Goal: Task Accomplishment & Management: Manage account settings

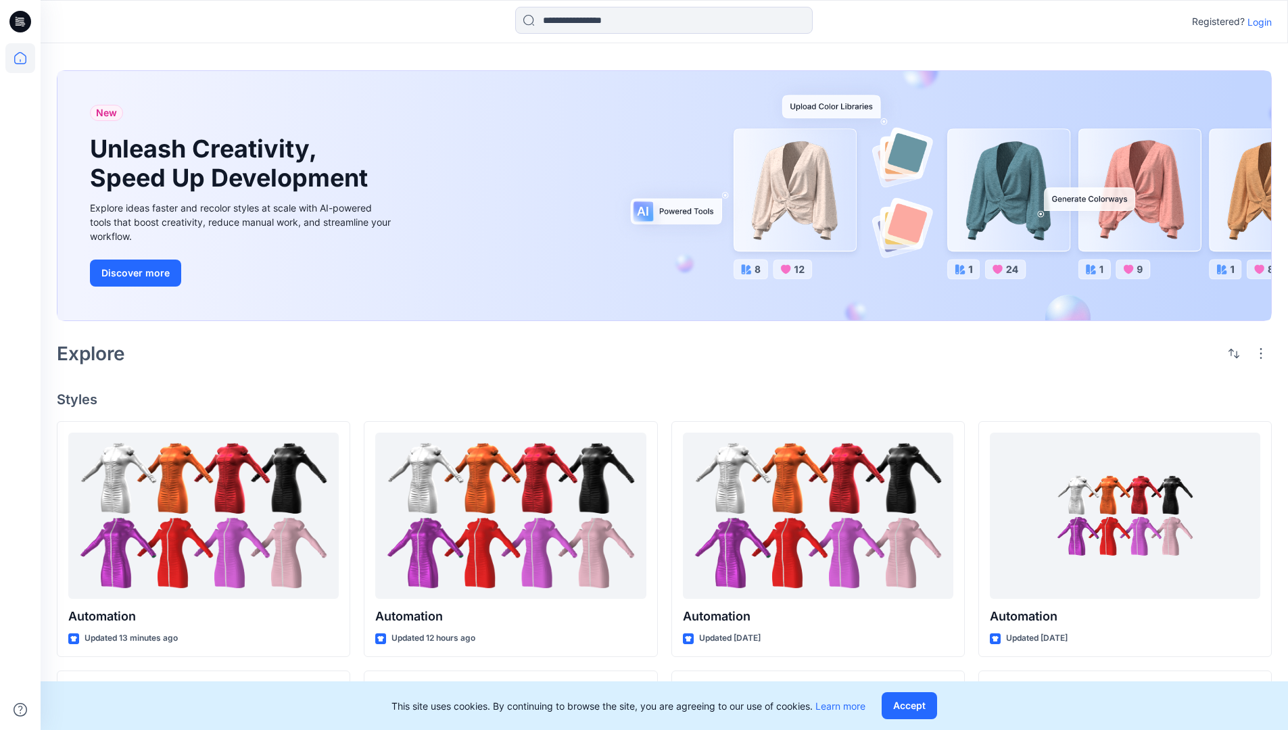
click at [1256, 22] on p "Login" at bounding box center [1259, 22] width 24 height 14
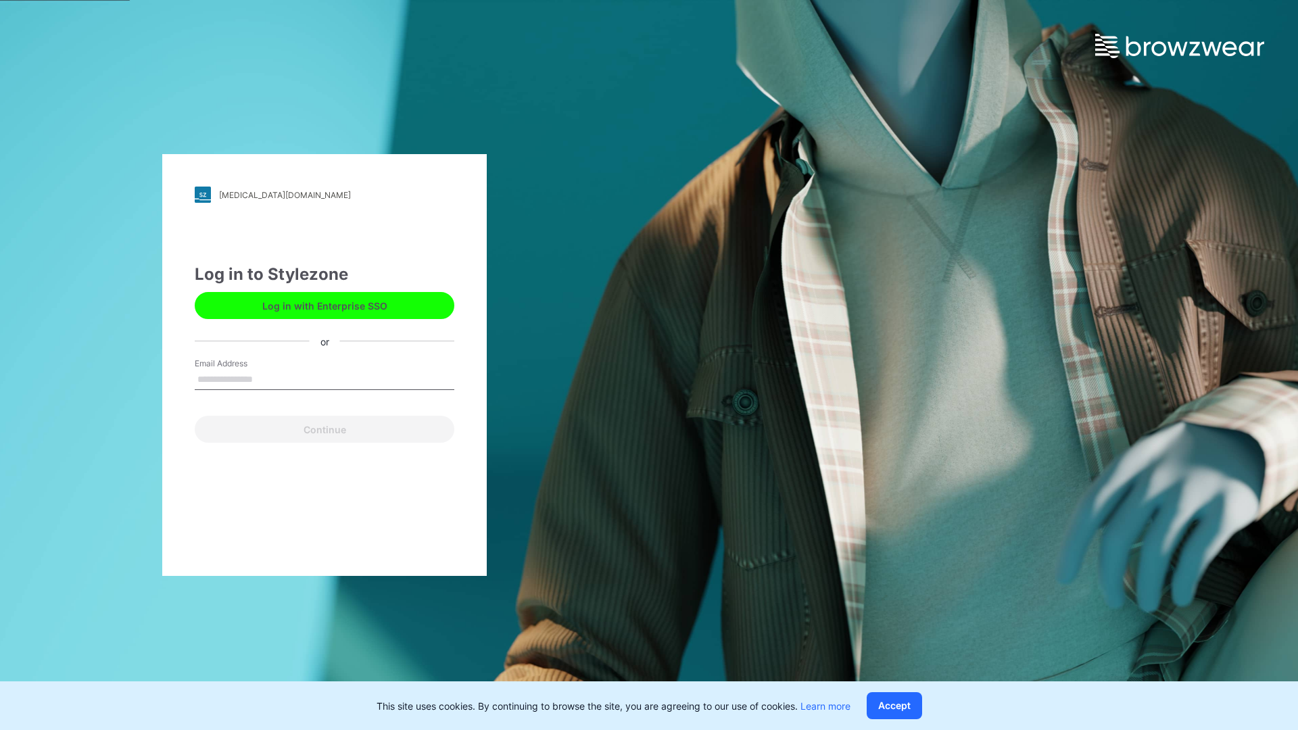
click at [267, 379] on input "Email Address" at bounding box center [325, 380] width 260 height 20
type input "**********"
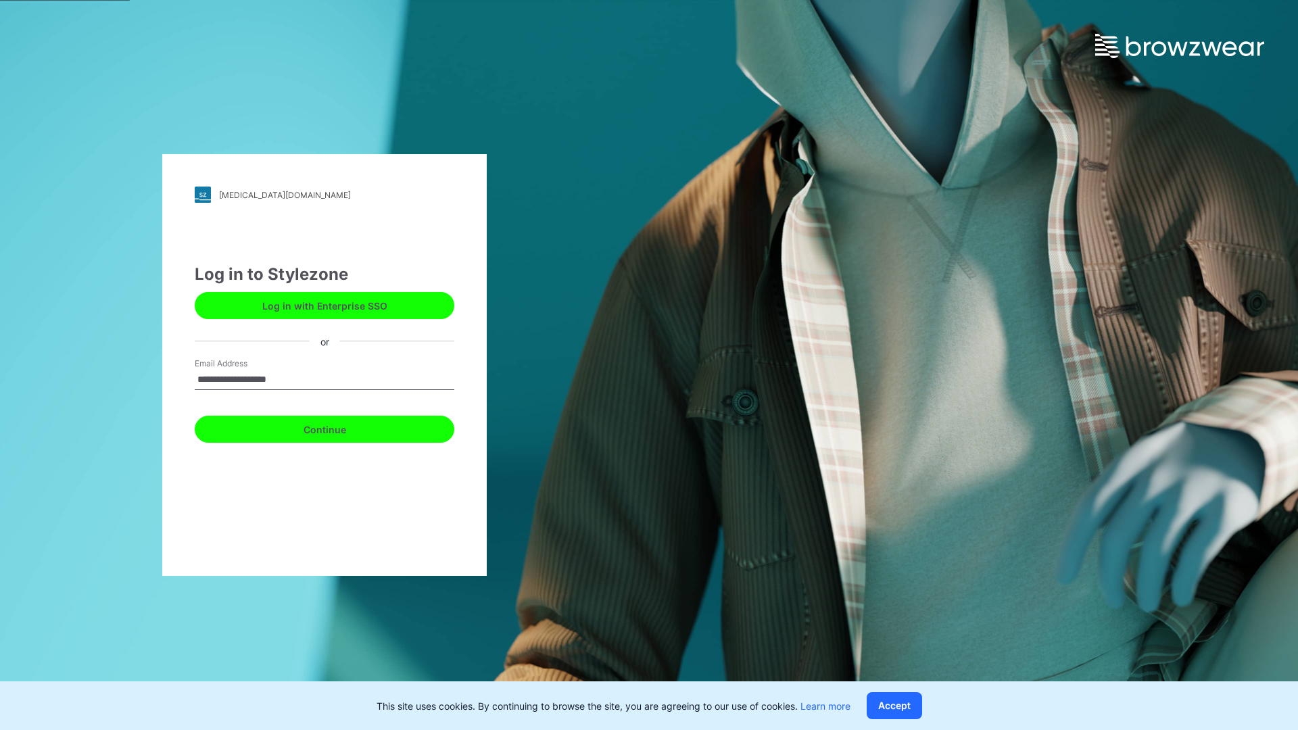
click at [339, 427] on button "Continue" at bounding box center [325, 429] width 260 height 27
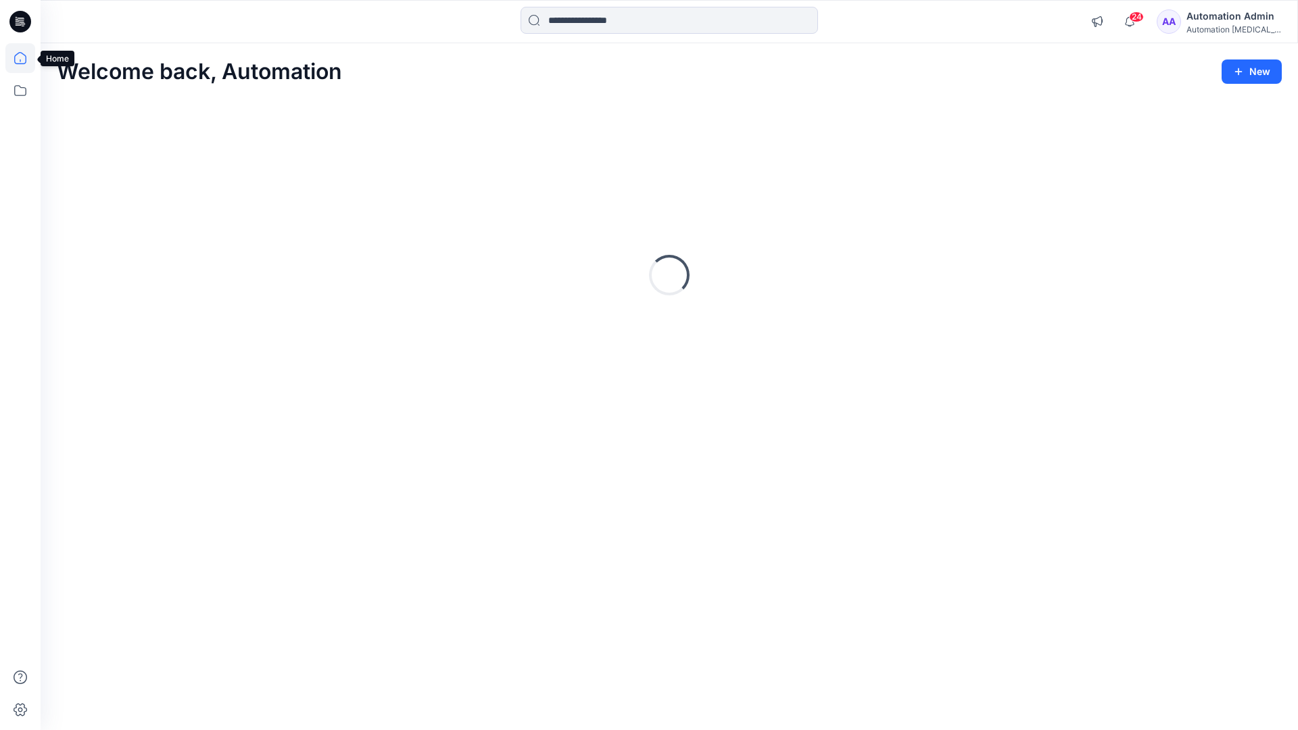
click at [26, 58] on icon at bounding box center [20, 58] width 12 height 12
click at [19, 88] on icon at bounding box center [20, 91] width 30 height 30
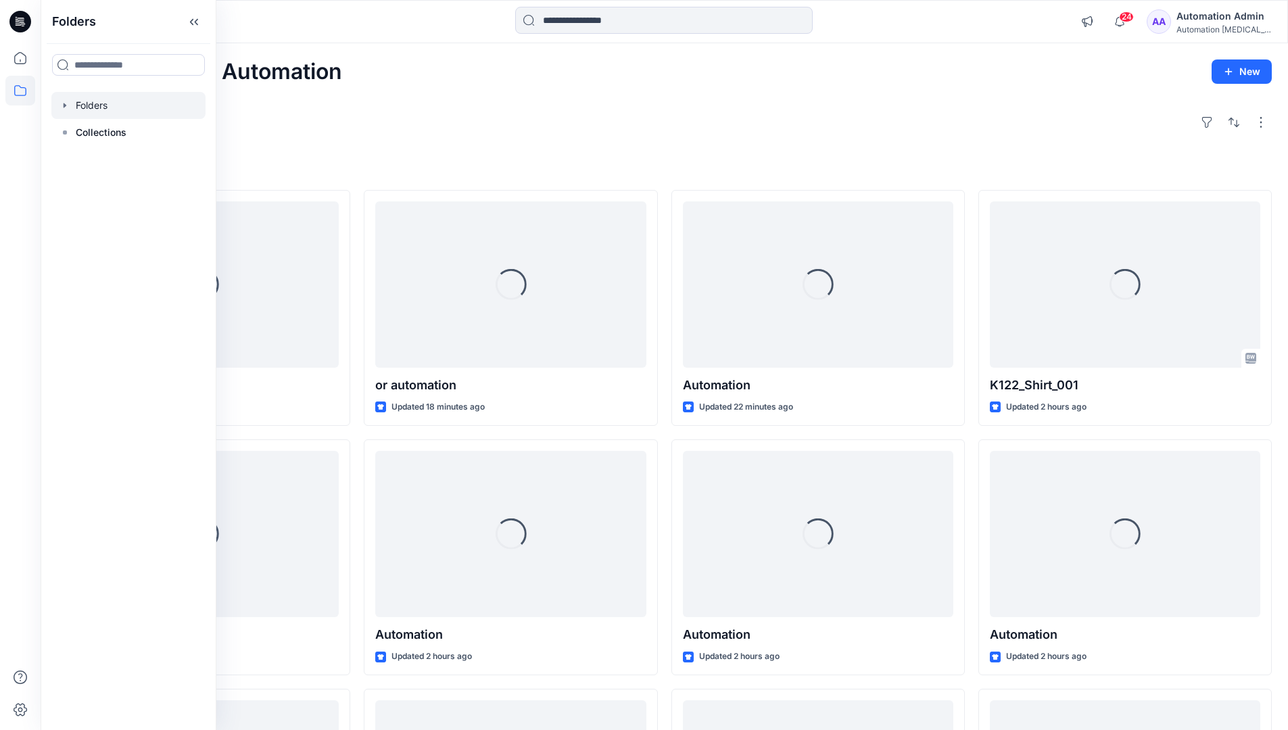
click at [90, 103] on div at bounding box center [128, 105] width 154 height 27
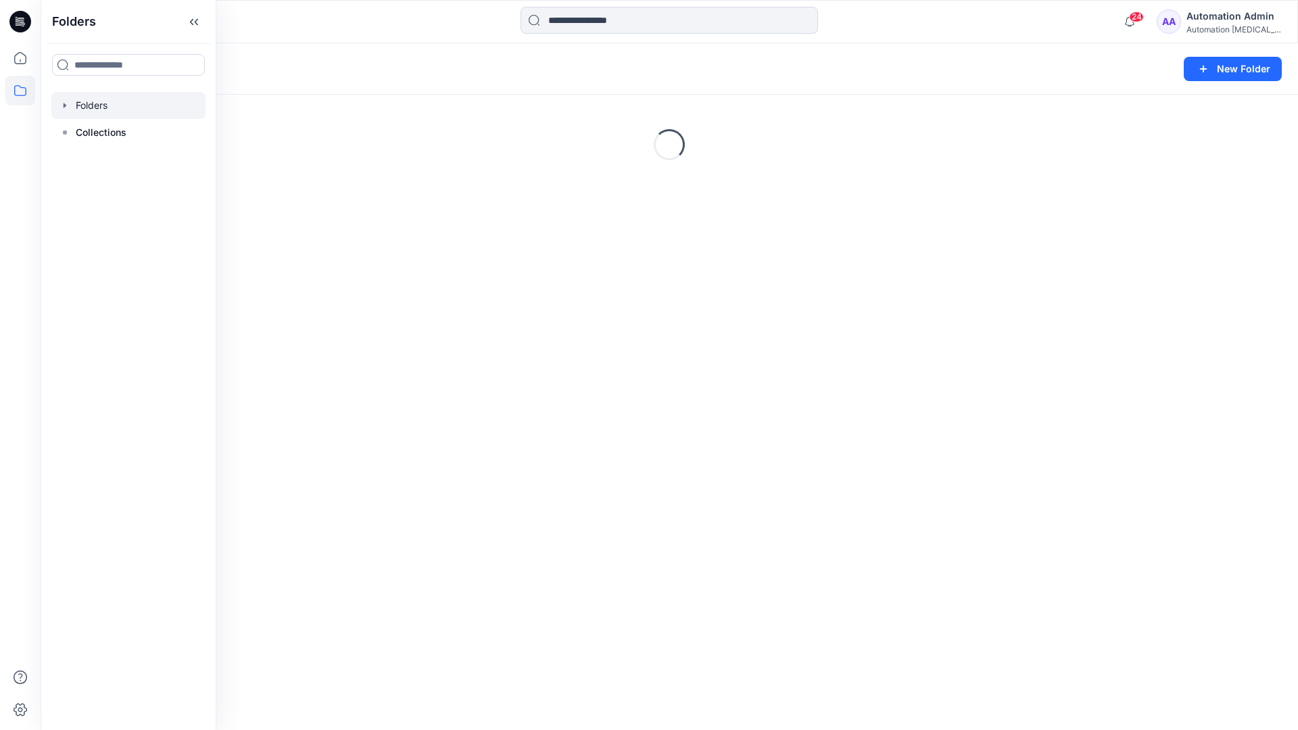
click at [650, 468] on div "Folders New Folder Loading..." at bounding box center [669, 386] width 1257 height 687
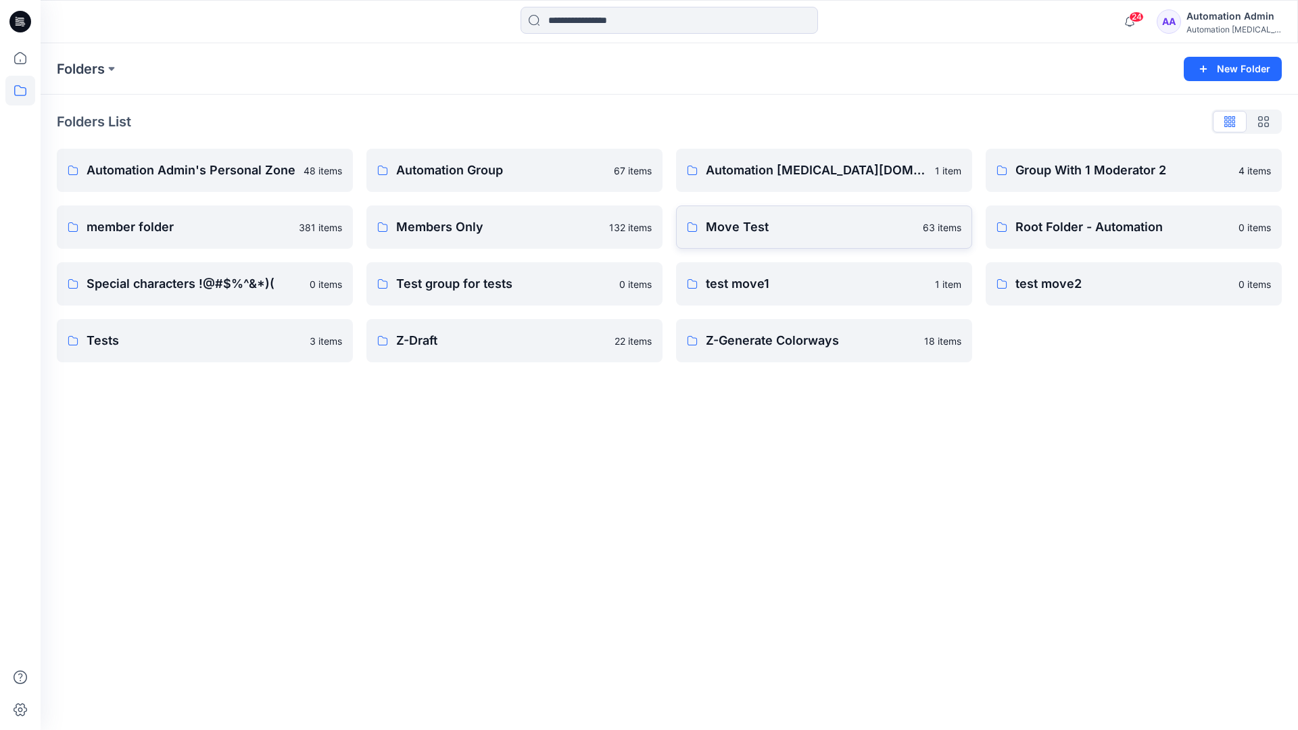
click at [754, 223] on p "Move Test" at bounding box center [810, 227] width 209 height 19
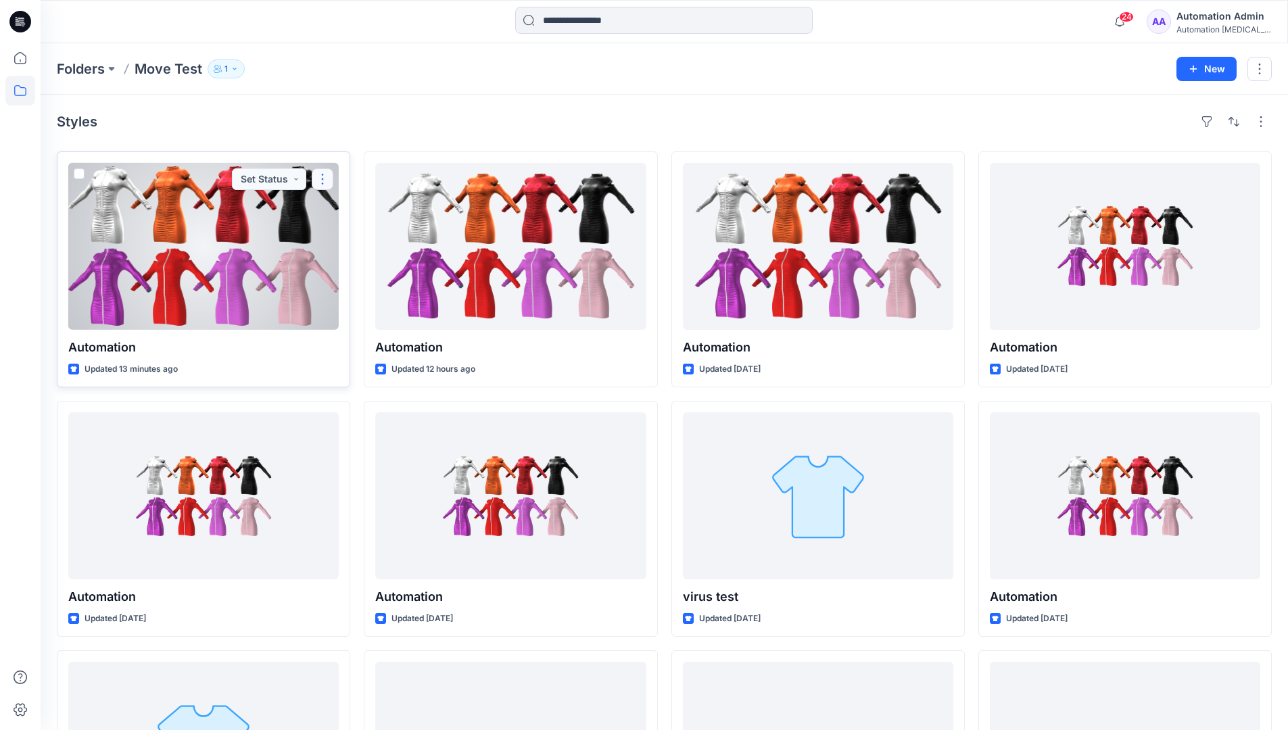
click at [316, 184] on button "button" at bounding box center [323, 179] width 22 height 22
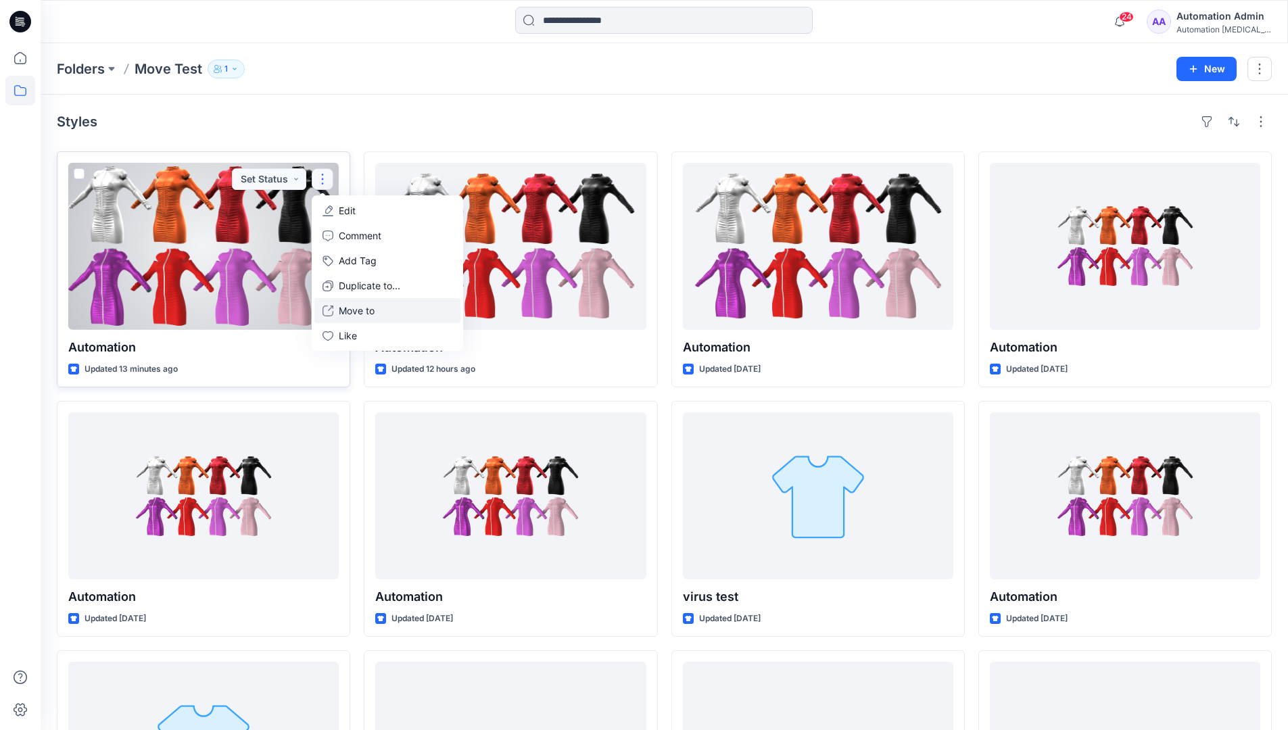
click at [362, 308] on p "Move to" at bounding box center [357, 311] width 36 height 14
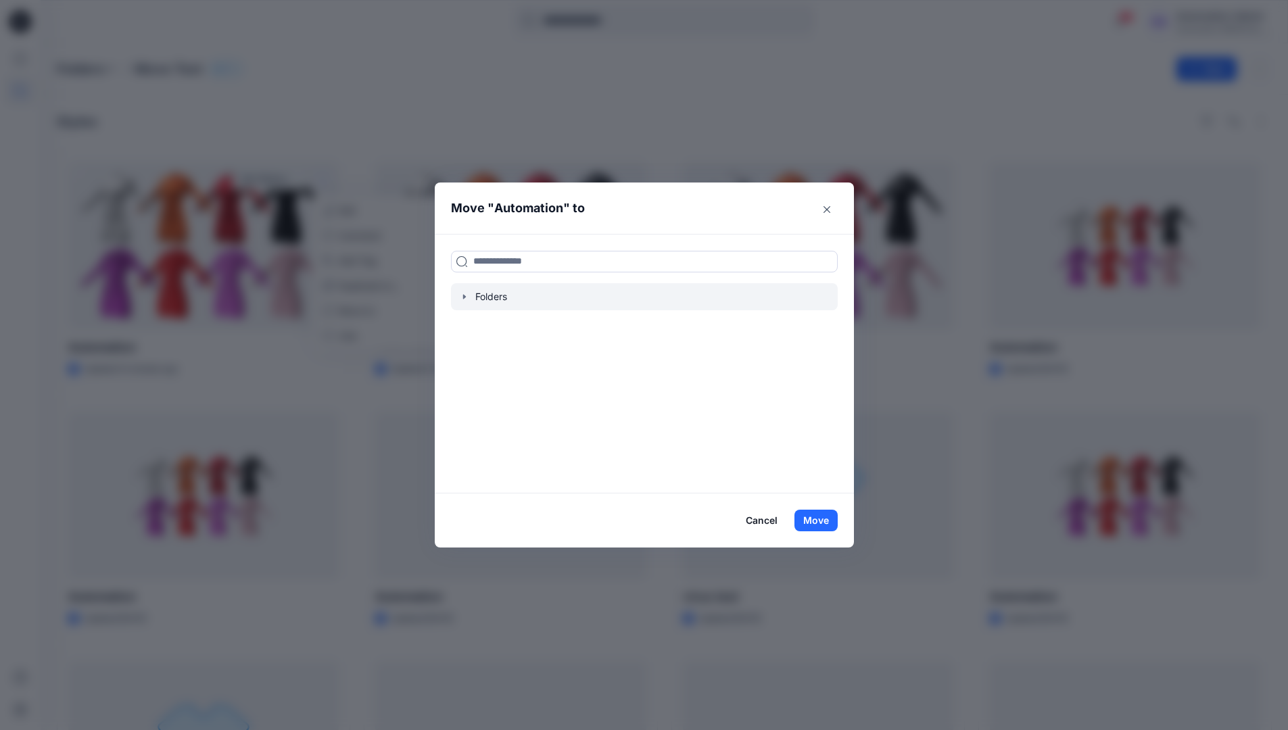
click at [465, 297] on icon "button" at bounding box center [463, 296] width 3 height 5
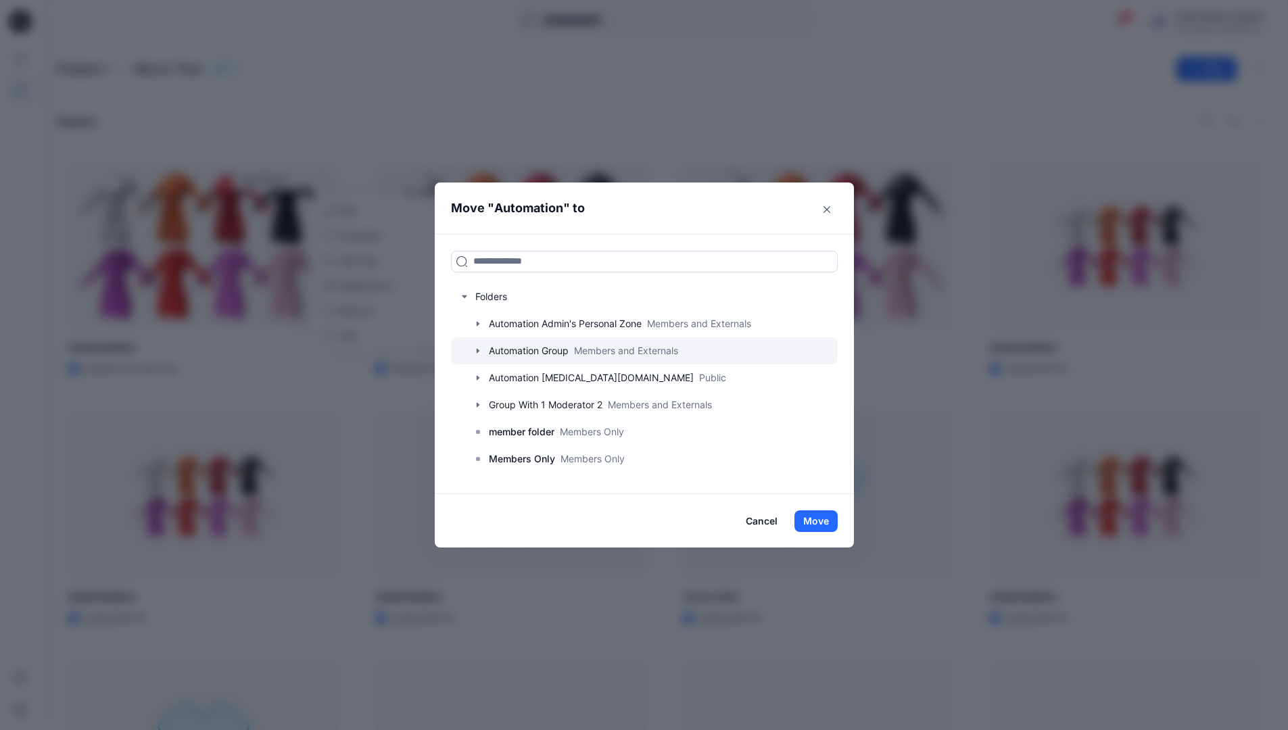
click at [508, 347] on div at bounding box center [644, 350] width 387 height 27
click at [824, 517] on button "Move" at bounding box center [815, 521] width 43 height 22
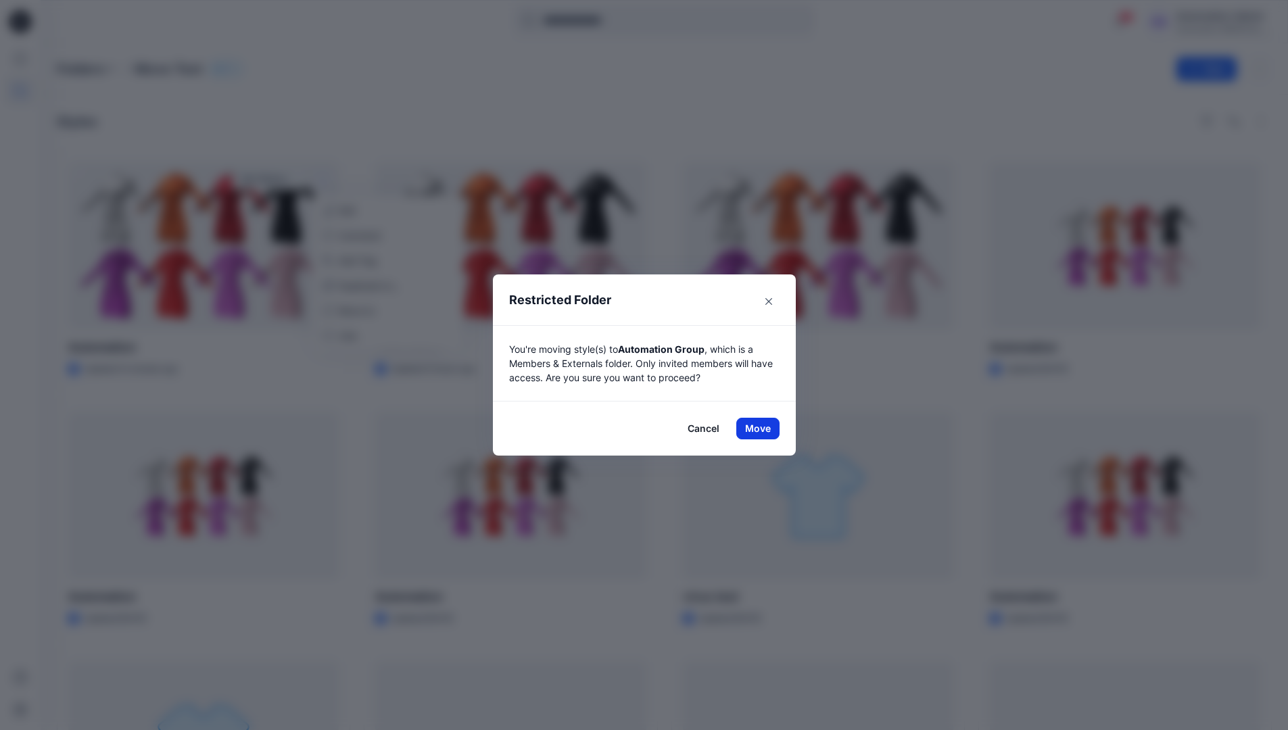
click at [763, 429] on button "Move" at bounding box center [757, 429] width 43 height 22
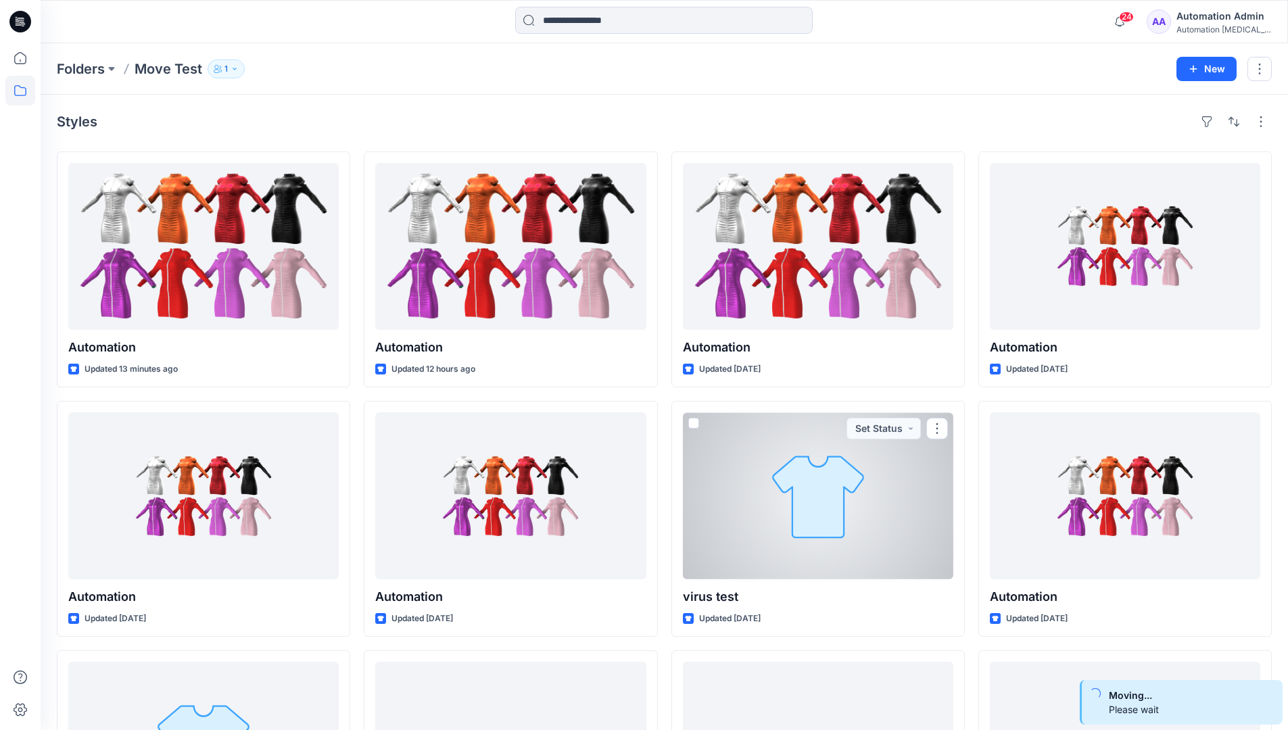
click at [1216, 20] on div "Automation Admin" at bounding box center [1223, 16] width 95 height 16
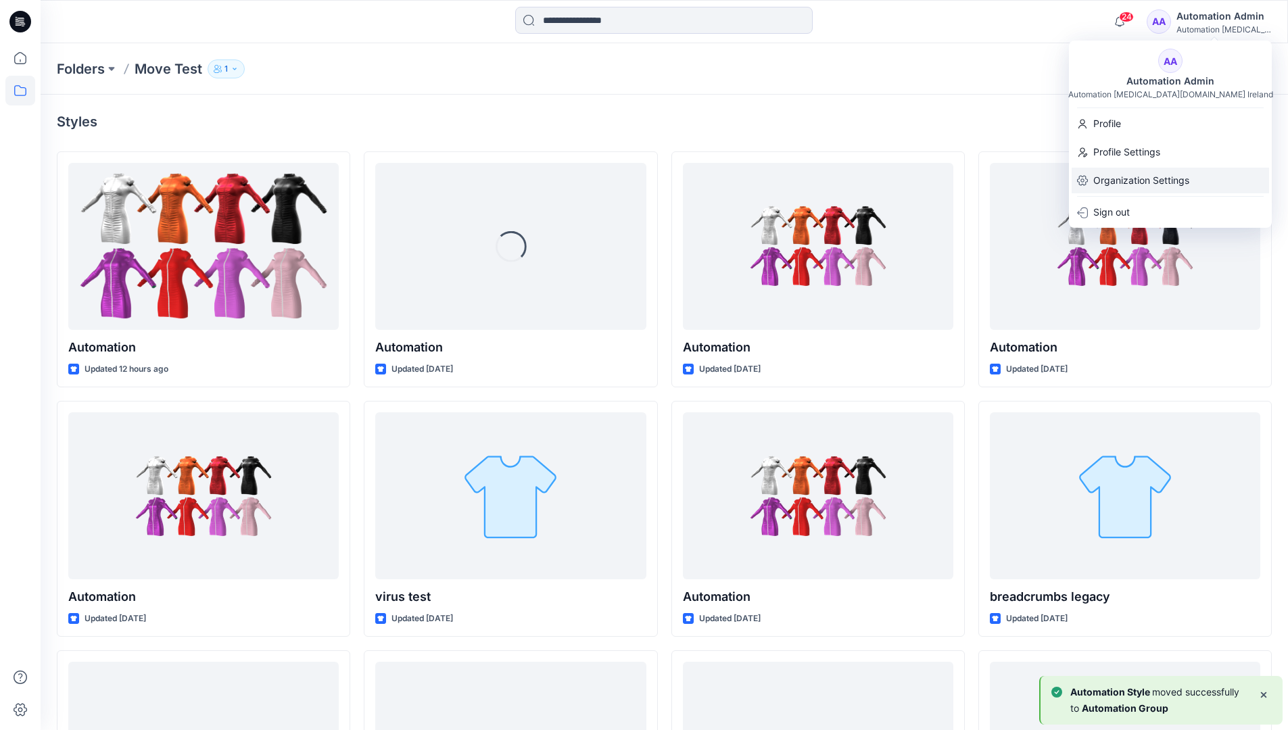
click at [1153, 172] on p "Organization Settings" at bounding box center [1141, 181] width 96 height 26
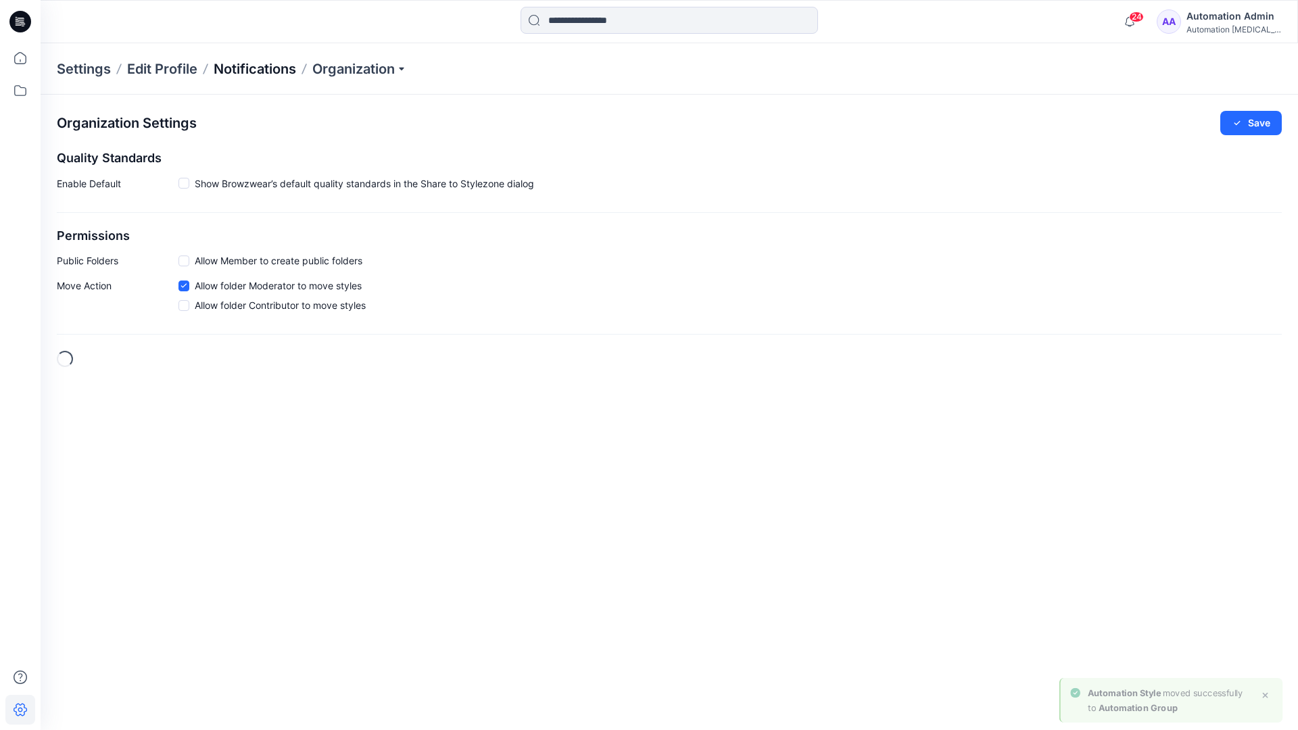
click at [247, 68] on p "Notifications" at bounding box center [255, 68] width 82 height 19
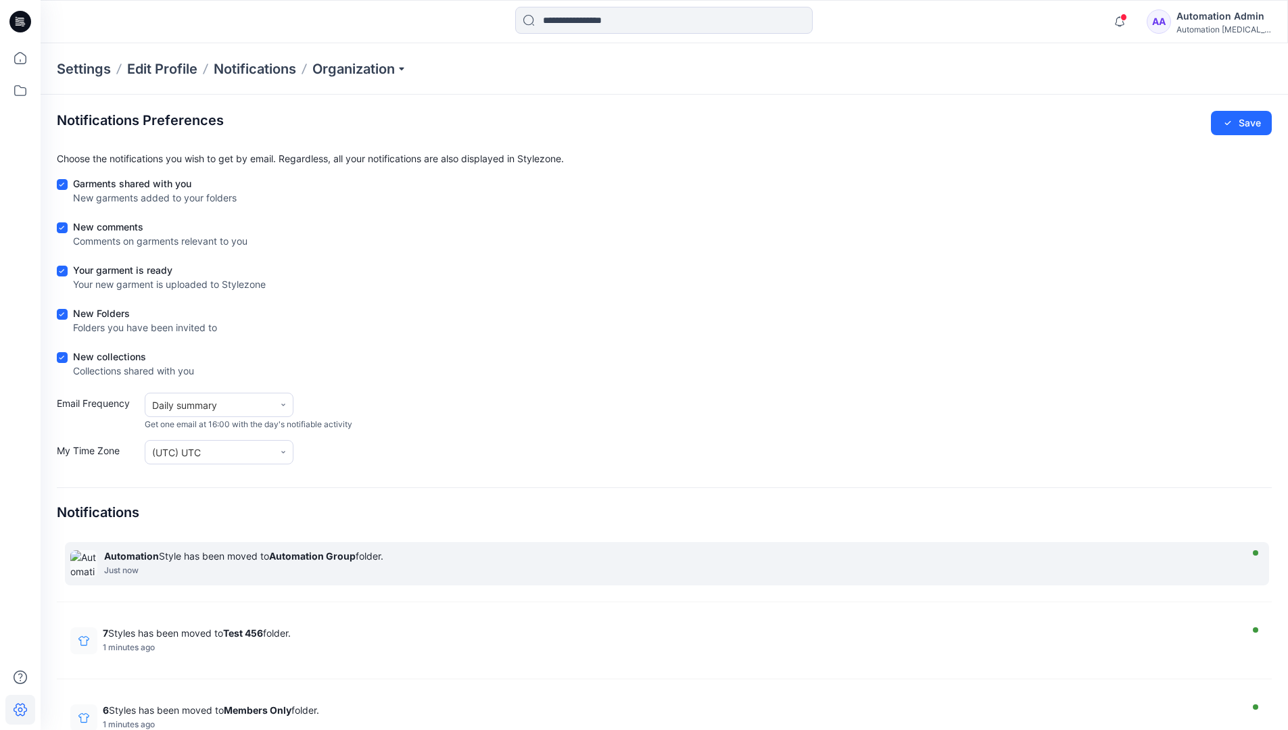
click at [312, 556] on strong "Automation Group" at bounding box center [312, 555] width 87 height 11
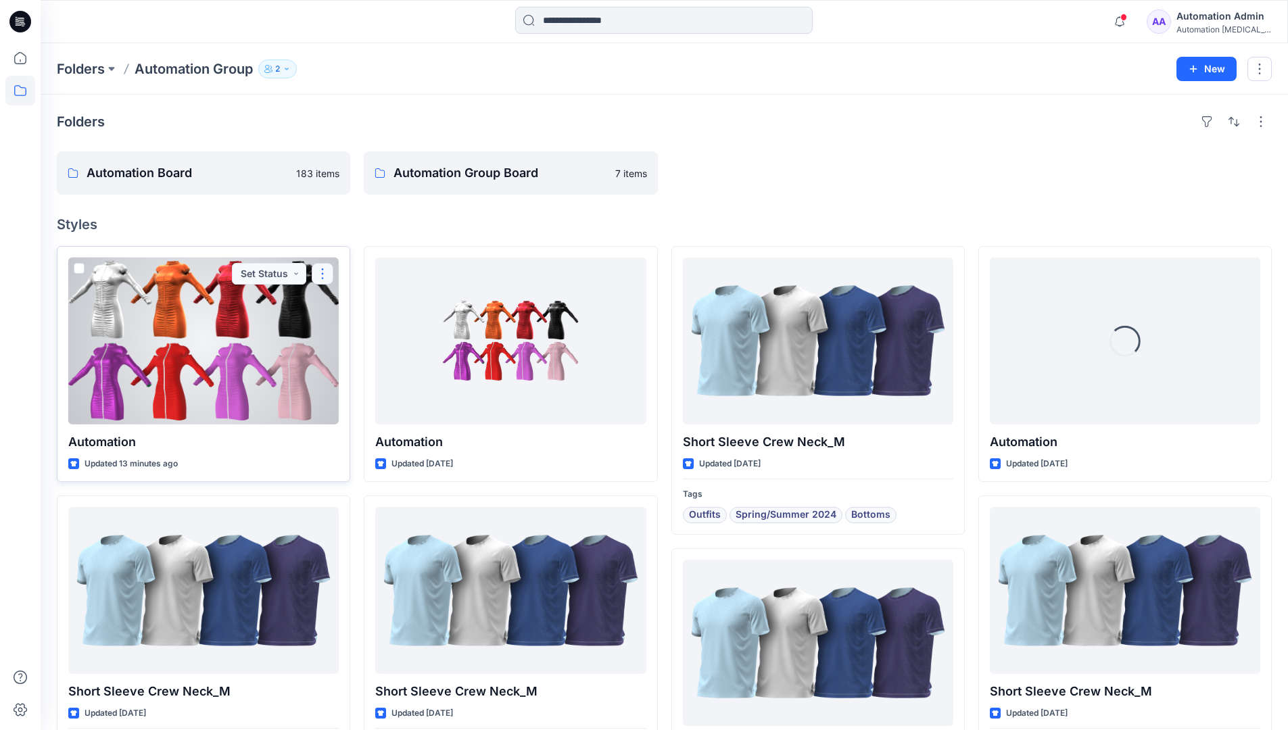
click at [326, 274] on button "button" at bounding box center [323, 274] width 22 height 22
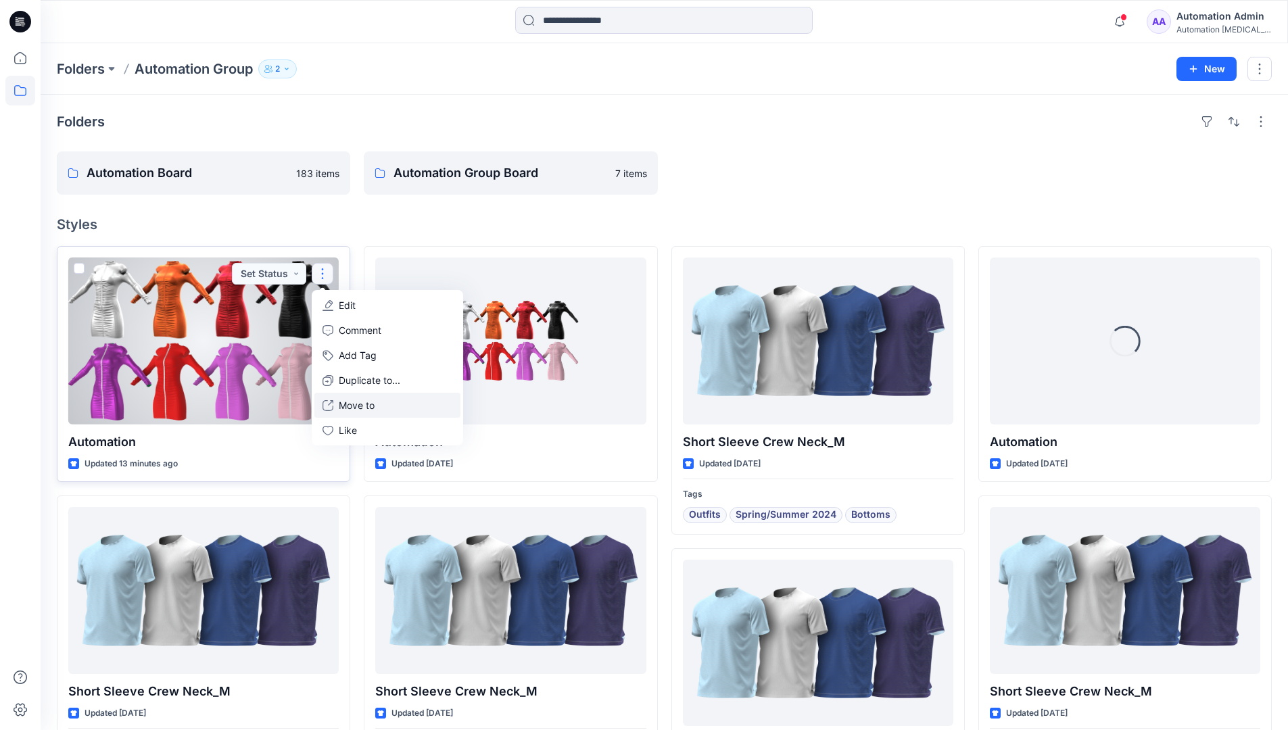
click at [346, 404] on p "Move to" at bounding box center [357, 405] width 36 height 14
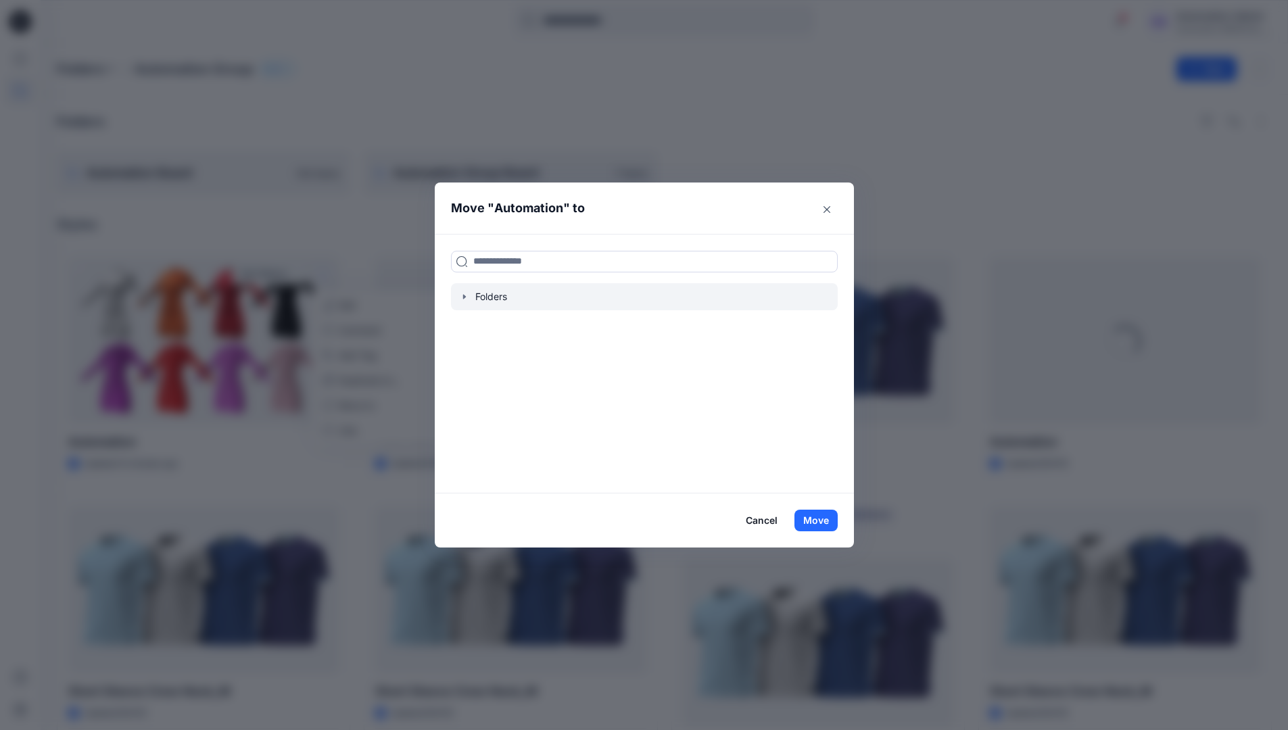
click at [470, 298] on icon "button" at bounding box center [464, 296] width 11 height 11
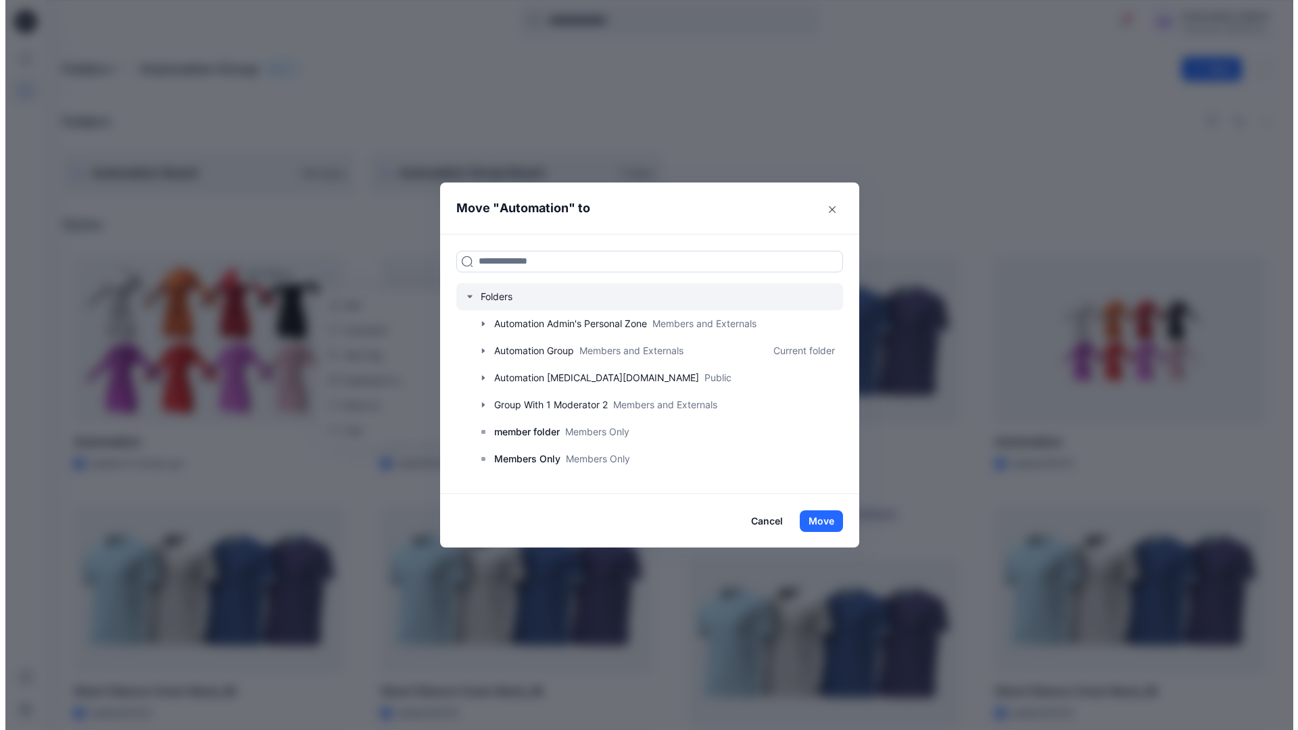
scroll to position [106, 0]
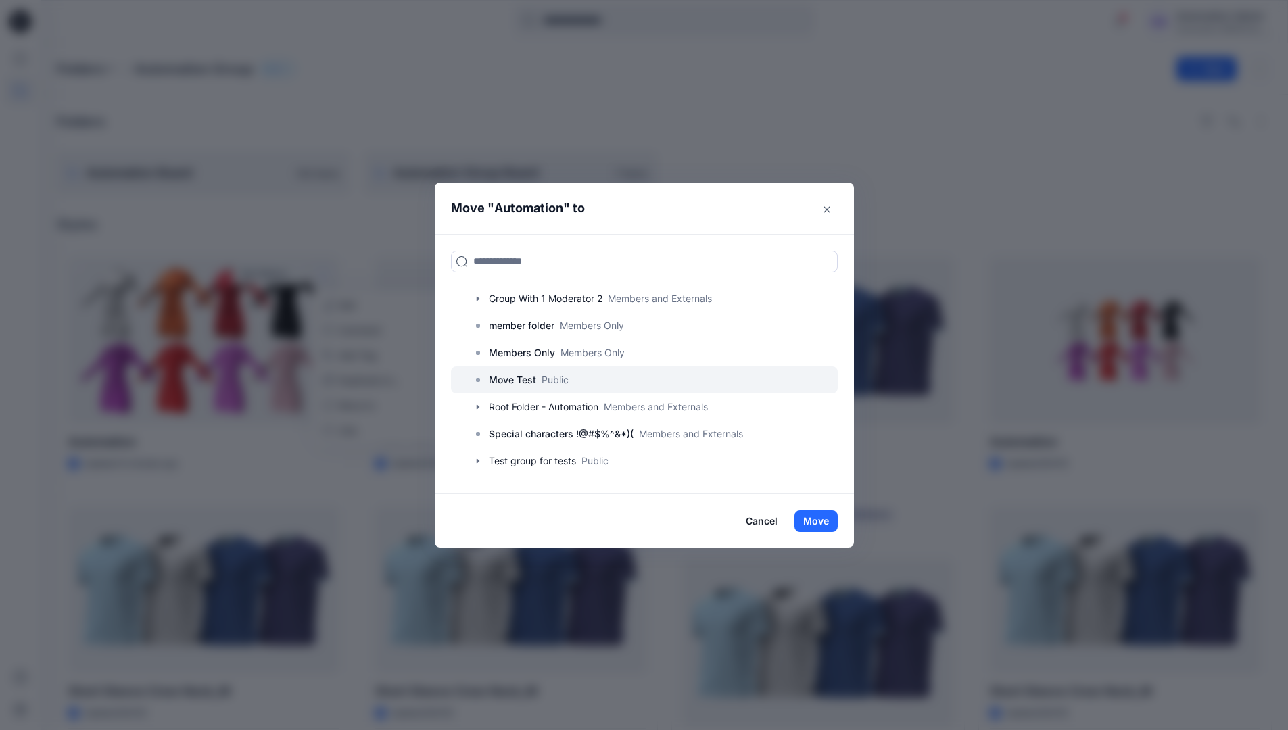
click at [528, 373] on p "Move Test" at bounding box center [512, 380] width 47 height 16
click at [827, 515] on button "Move" at bounding box center [815, 521] width 43 height 22
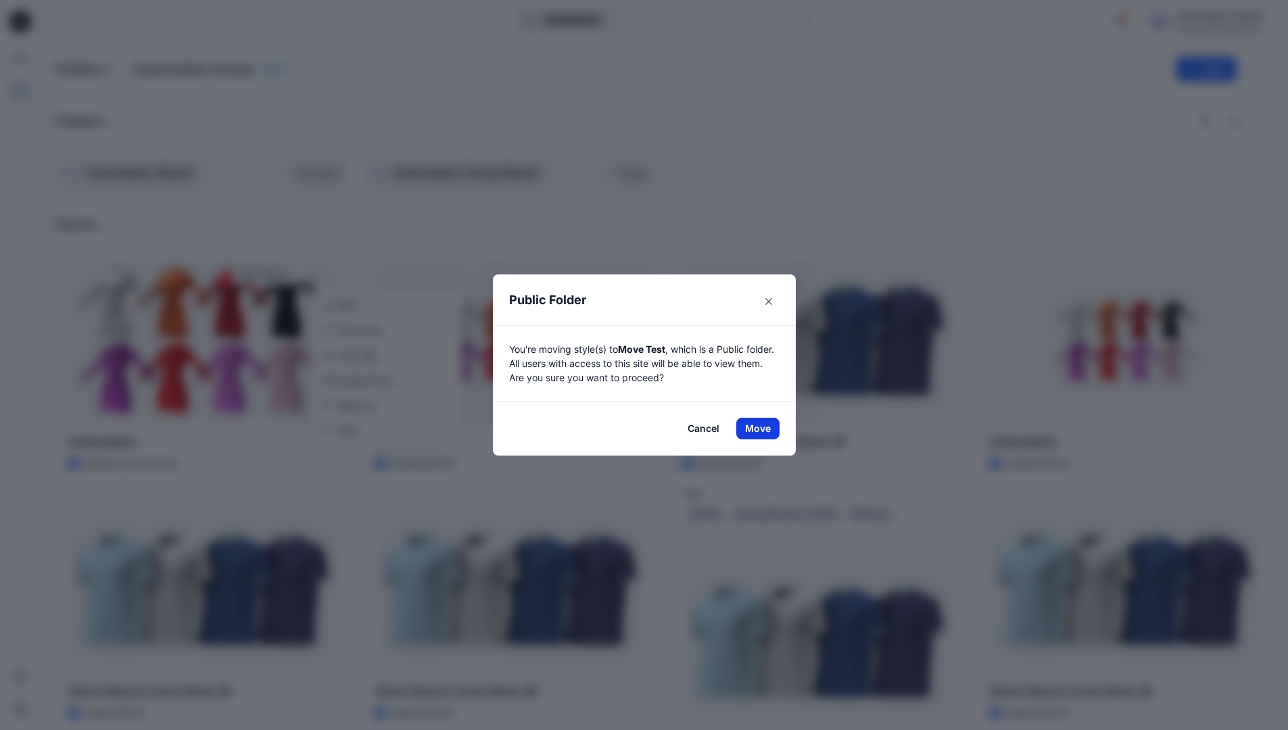
click at [763, 429] on button "Move" at bounding box center [757, 429] width 43 height 22
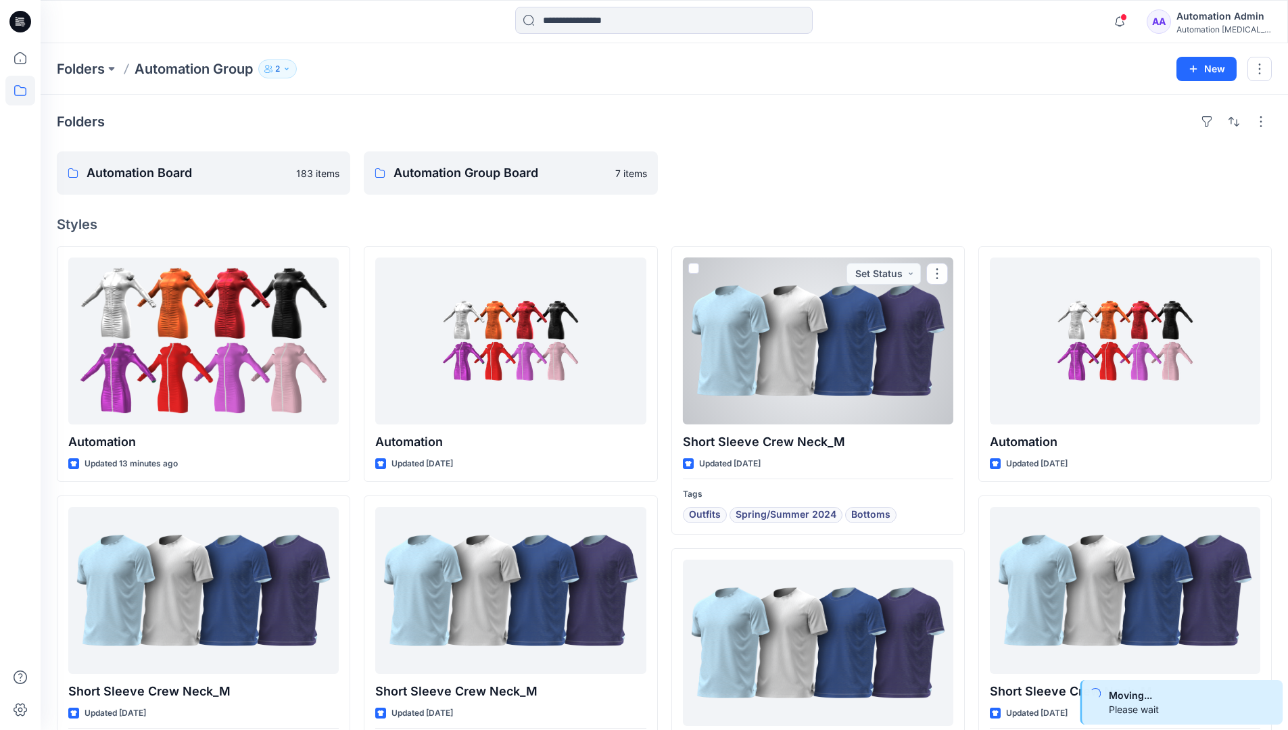
click at [1207, 21] on div "Automation Admin" at bounding box center [1223, 16] width 95 height 16
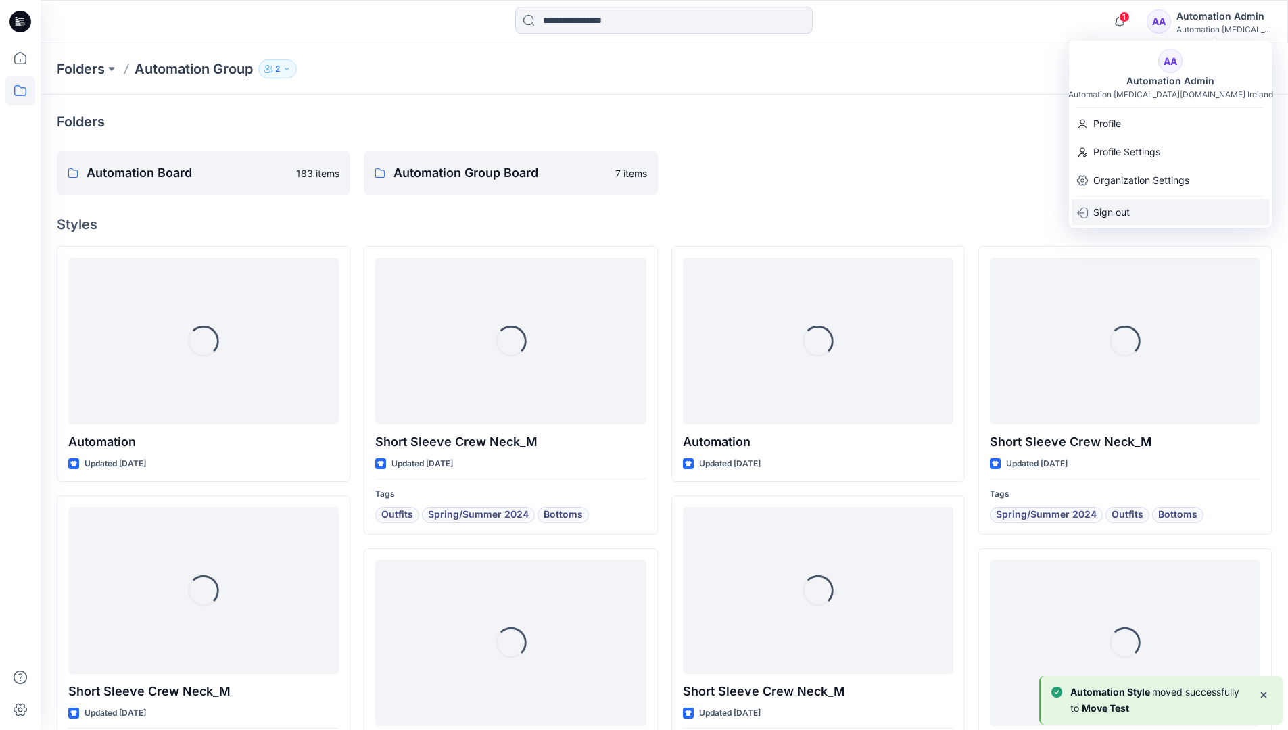
click at [1140, 207] on div "Sign out" at bounding box center [1169, 212] width 197 height 26
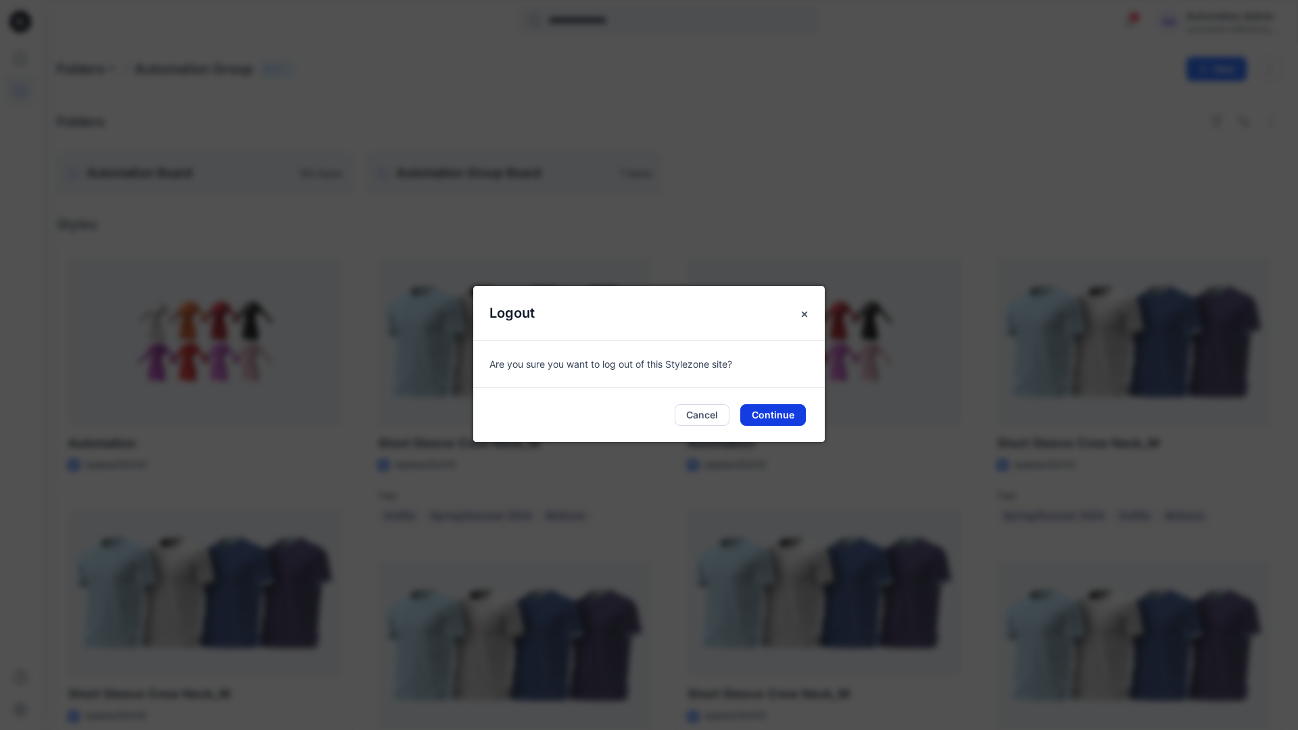
click at [766, 411] on button "Continue" at bounding box center [773, 415] width 66 height 22
